Goal: Information Seeking & Learning: Find specific fact

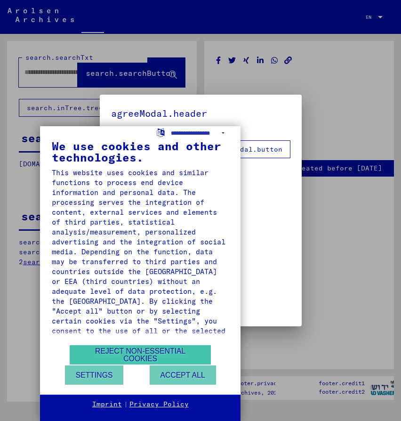
type input "******"
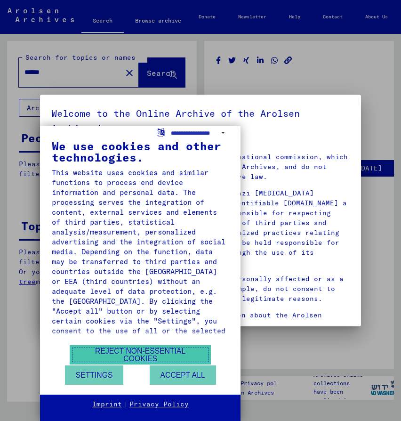
click at [152, 354] on button "Reject non-essential cookies" at bounding box center [140, 354] width 141 height 19
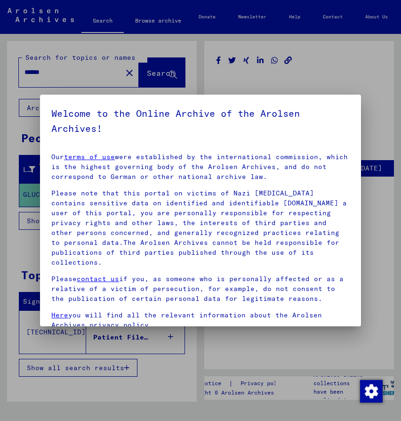
click at [370, 80] on div at bounding box center [200, 210] width 401 height 421
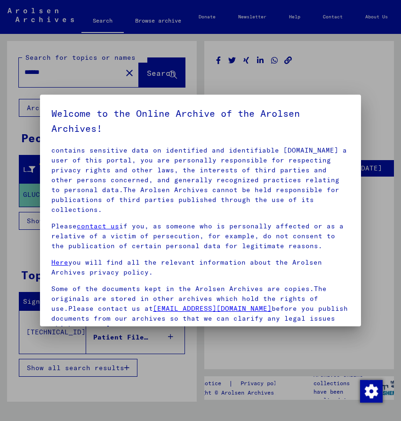
scroll to position [104, 0]
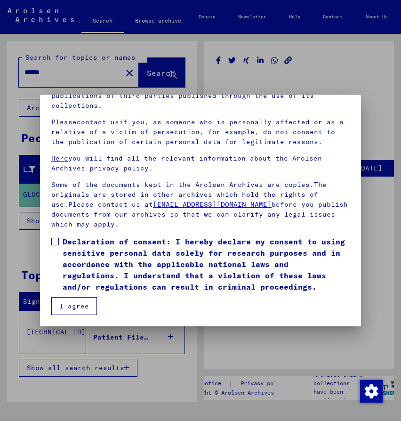
drag, startPoint x: 56, startPoint y: 241, endPoint x: 52, endPoint y: 246, distance: 6.4
click at [56, 241] on span at bounding box center [55, 242] width 8 height 8
click at [84, 303] on button "I agree" at bounding box center [74, 306] width 46 height 18
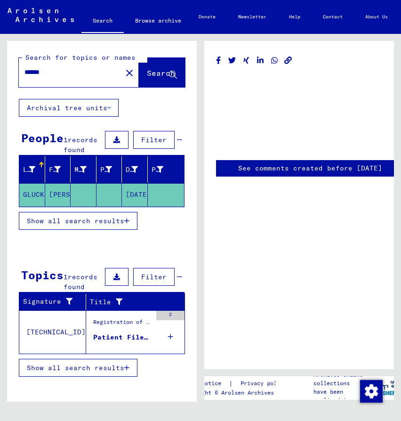
drag, startPoint x: 32, startPoint y: 191, endPoint x: 36, endPoint y: 196, distance: 5.7
click at [32, 192] on mat-cell "GLUCKSMANN" at bounding box center [32, 194] width 26 height 23
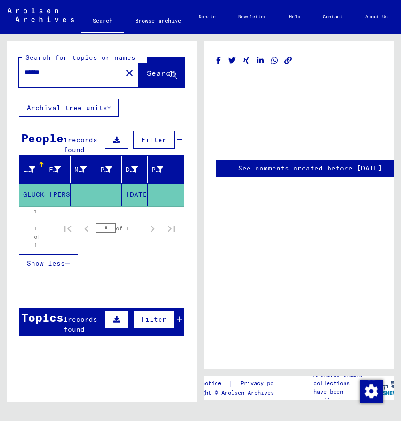
click at [149, 76] on span "Search" at bounding box center [161, 72] width 28 height 9
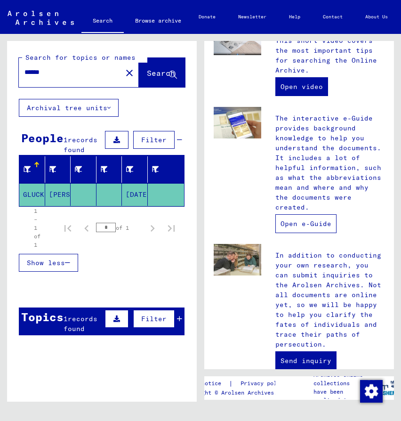
scroll to position [356, 0]
